Goal: Find specific page/section: Find specific page/section

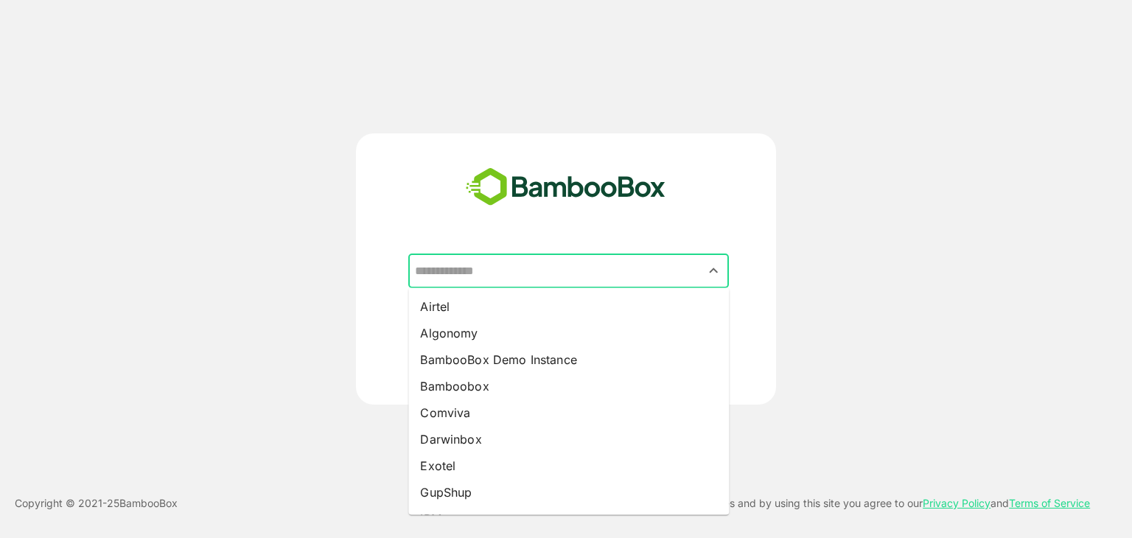
click at [554, 263] on input "text" at bounding box center [568, 271] width 315 height 28
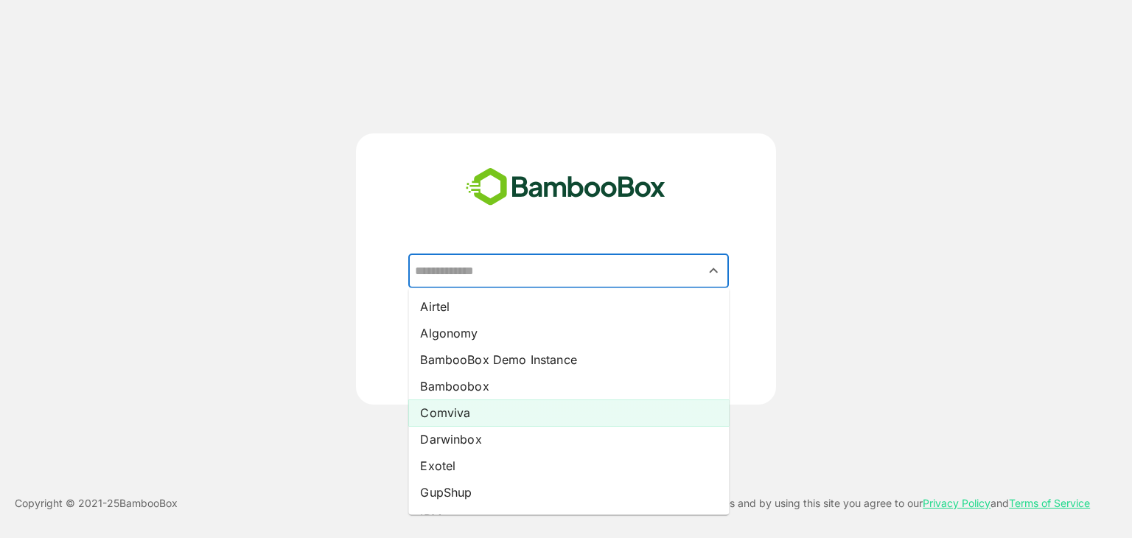
click at [459, 416] on li "Comviva" at bounding box center [568, 412] width 321 height 27
type input "*******"
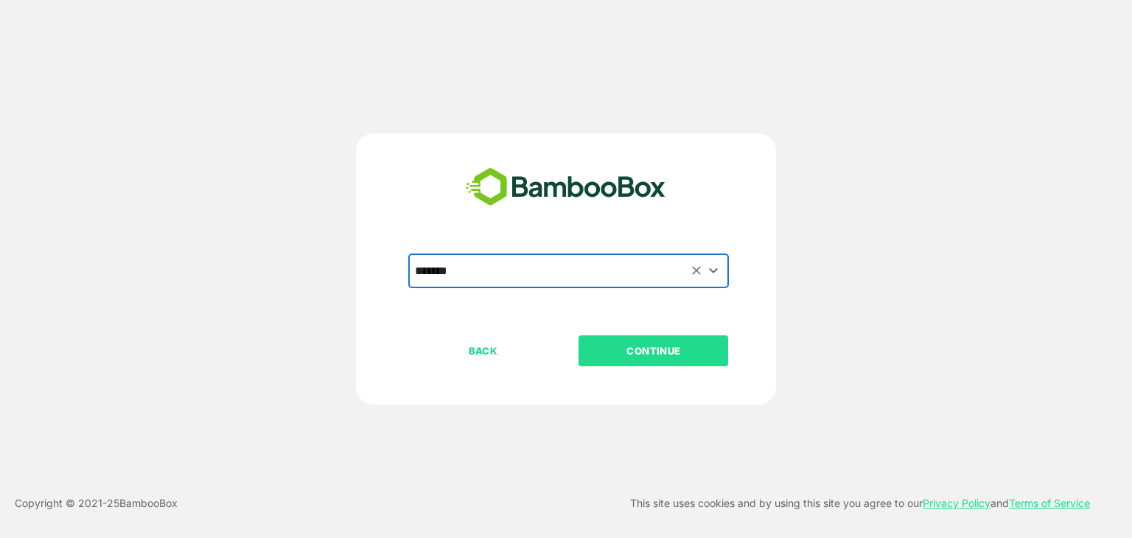
click at [648, 353] on p "CONTINUE" at bounding box center [653, 351] width 147 height 16
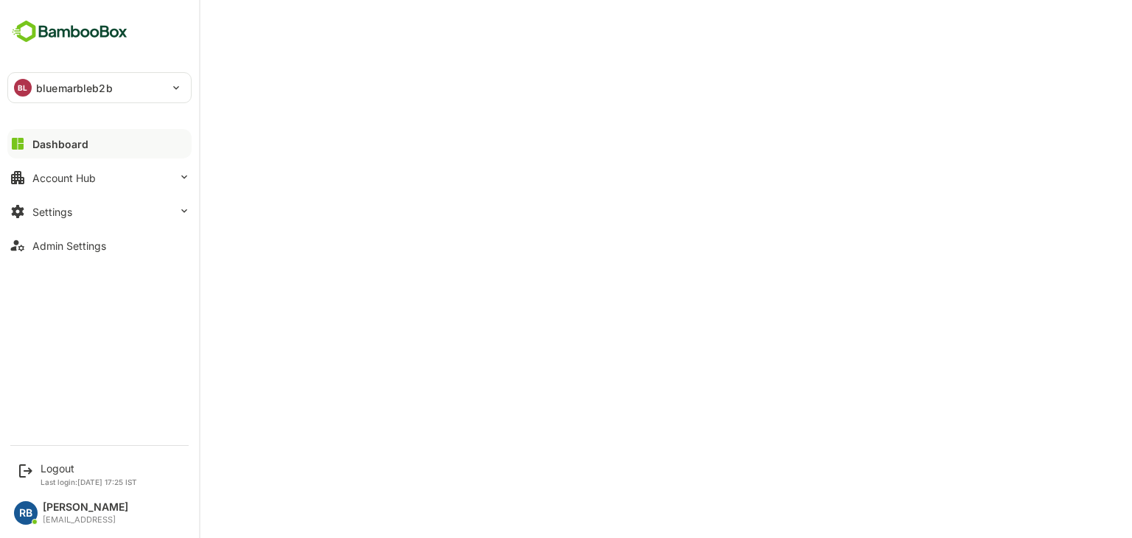
click at [114, 92] on div "BL bluemarbleb2b" at bounding box center [90, 87] width 165 height 29
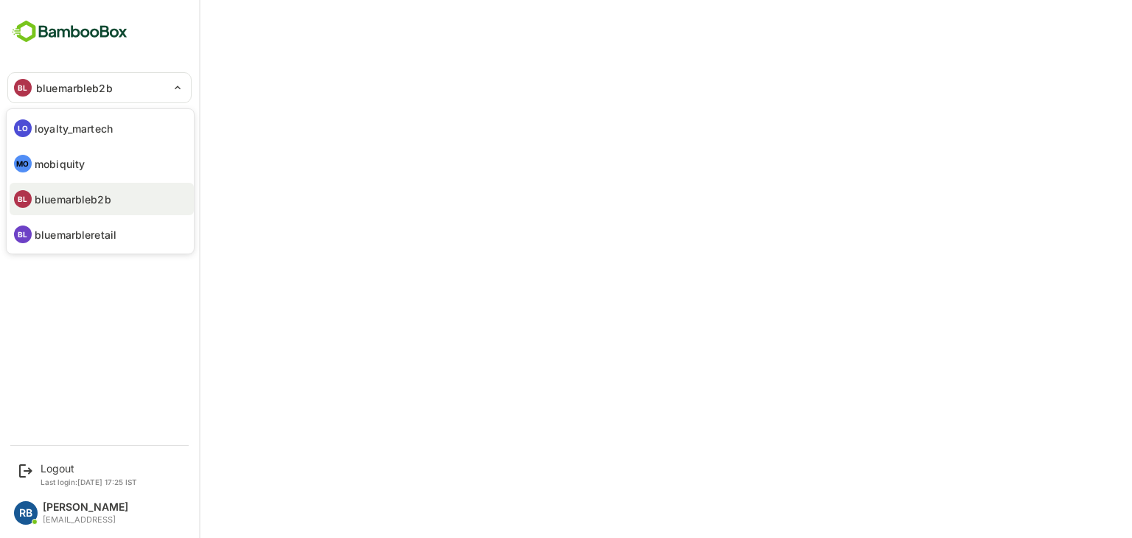
click at [514, 119] on div at bounding box center [566, 269] width 1132 height 538
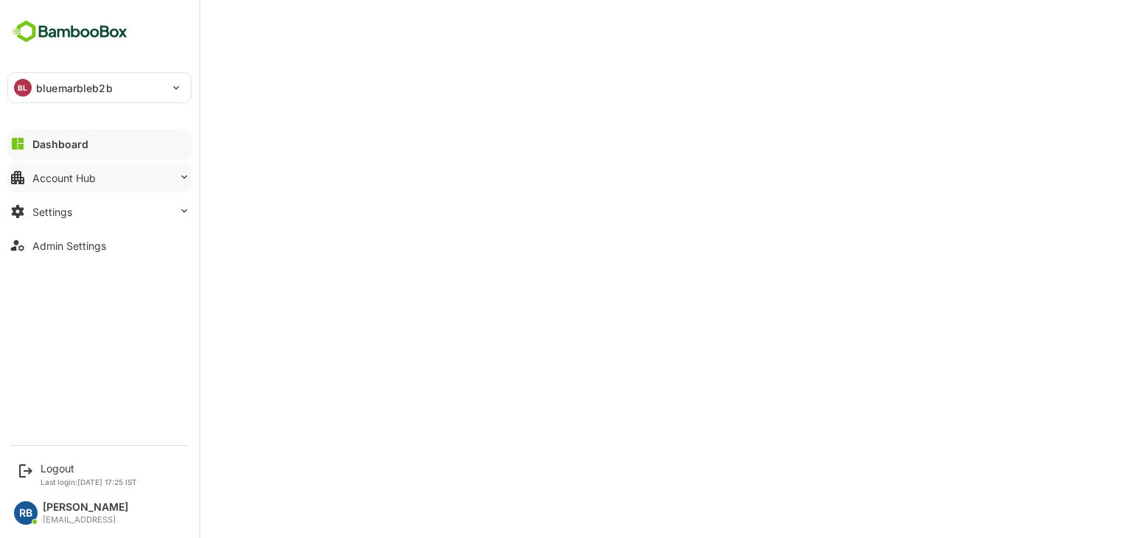
click at [97, 178] on button "Account Hub" at bounding box center [99, 177] width 184 height 29
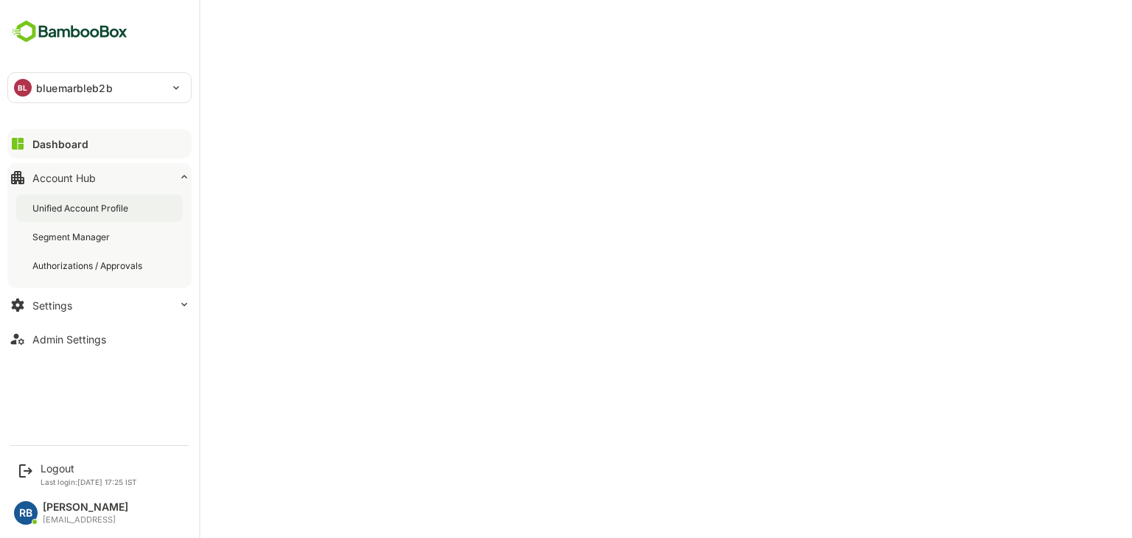
click at [94, 208] on div "Unified Account Profile" at bounding box center [81, 208] width 99 height 13
click at [60, 467] on div "Logout" at bounding box center [89, 468] width 97 height 13
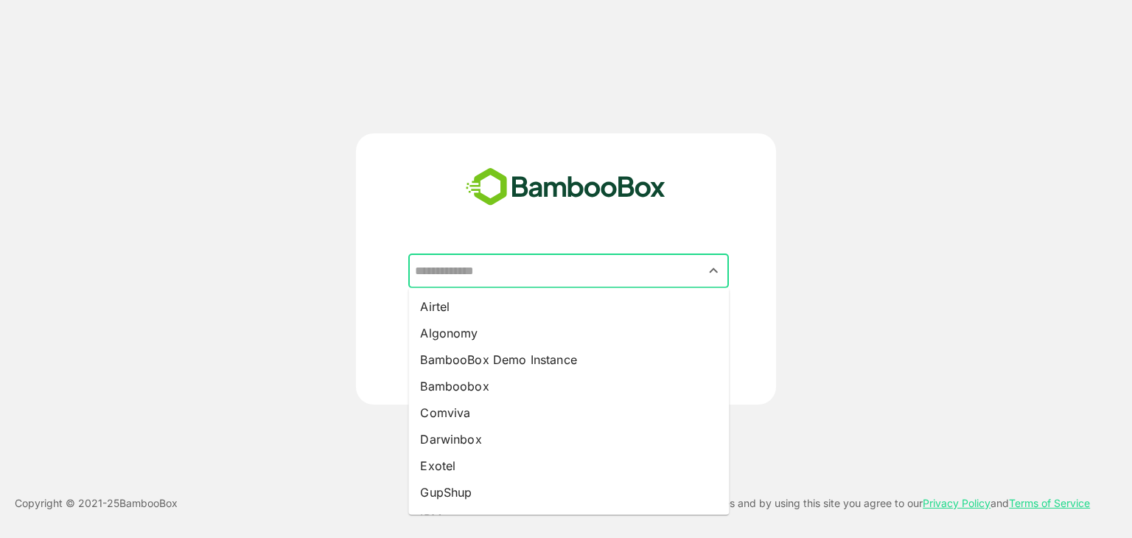
click at [523, 269] on input "text" at bounding box center [568, 271] width 315 height 28
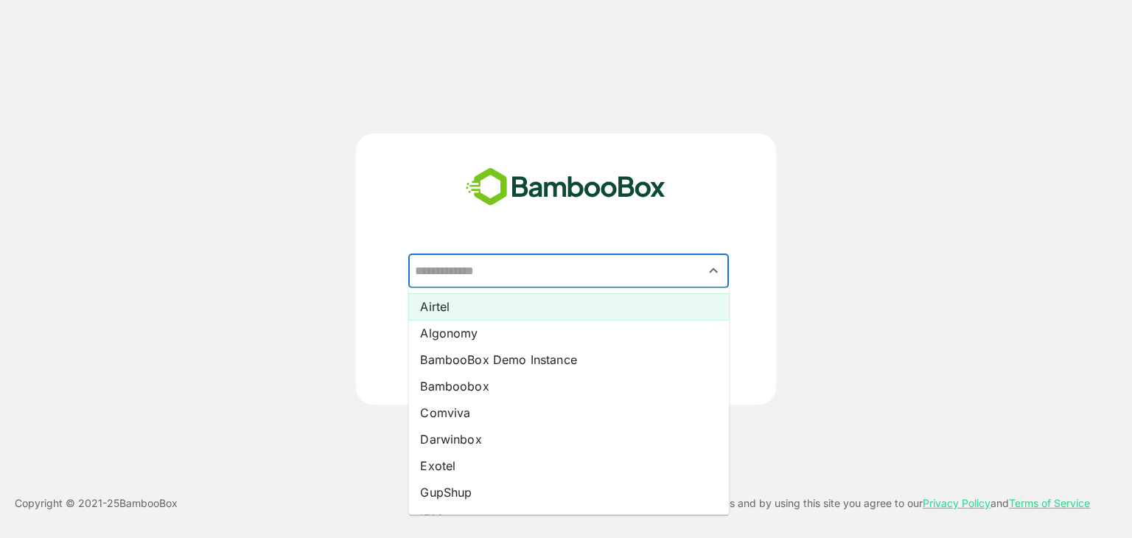
click at [472, 306] on li "Airtel" at bounding box center [568, 306] width 321 height 27
type input "******"
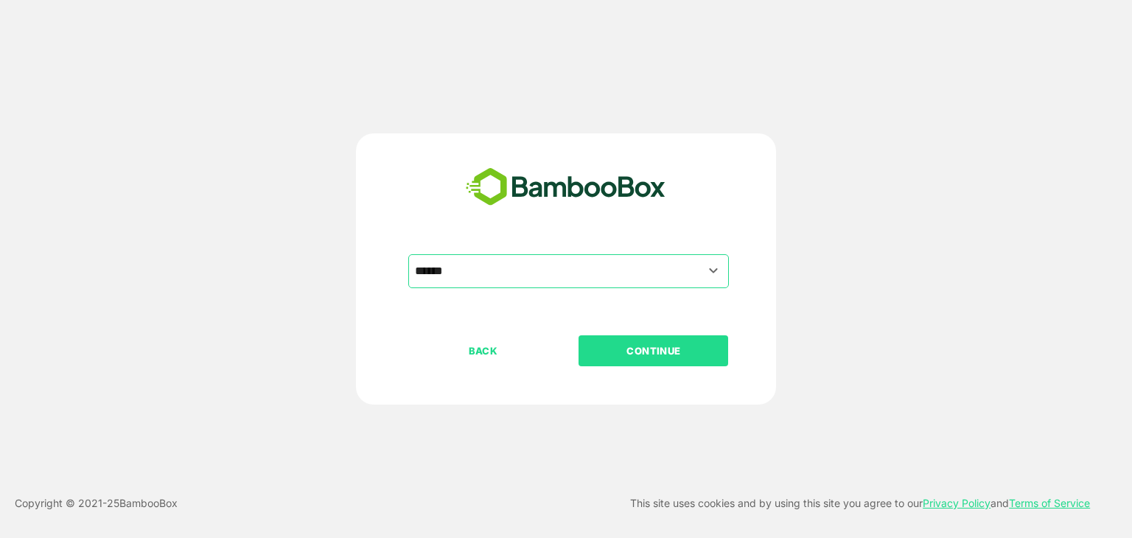
click at [643, 347] on p "CONTINUE" at bounding box center [653, 351] width 147 height 16
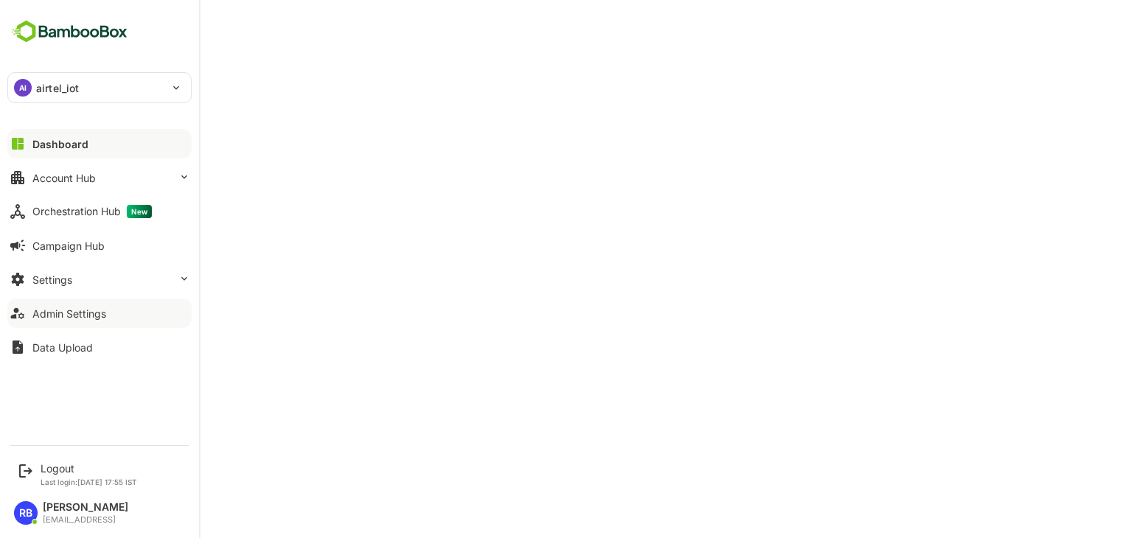
click at [91, 313] on div "Admin Settings" at bounding box center [69, 313] width 74 height 13
